Goal: Navigation & Orientation: Find specific page/section

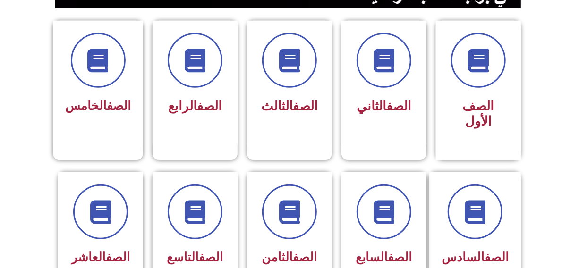
scroll to position [309, 0]
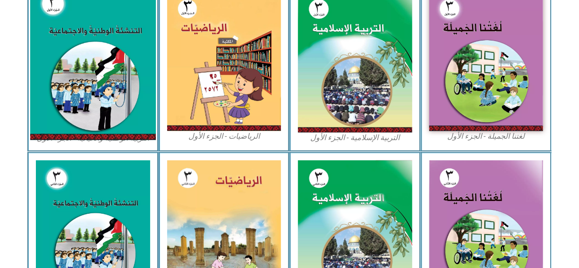
scroll to position [309, 0]
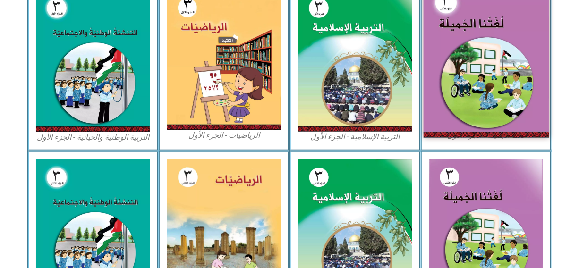
click at [475, 73] on img at bounding box center [486, 60] width 126 height 154
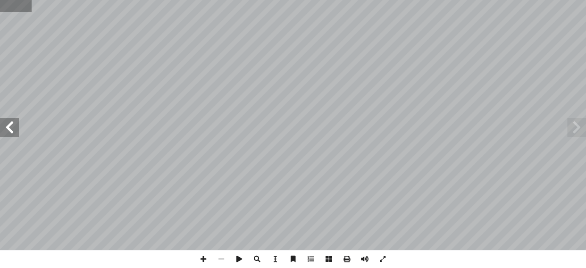
click at [15, 7] on input "text" at bounding box center [16, 6] width 32 height 12
type input "**"
click at [9, 128] on span at bounding box center [9, 127] width 19 height 19
click at [202, 260] on span at bounding box center [203, 259] width 18 height 18
click at [483, 0] on html "الصفحة الرئيسية الصف الأول الصف الثاني الصف الثالث الصف الرابع الصف الخامس الصف…" at bounding box center [293, 43] width 586 height 86
